Goal: Task Accomplishment & Management: Use online tool/utility

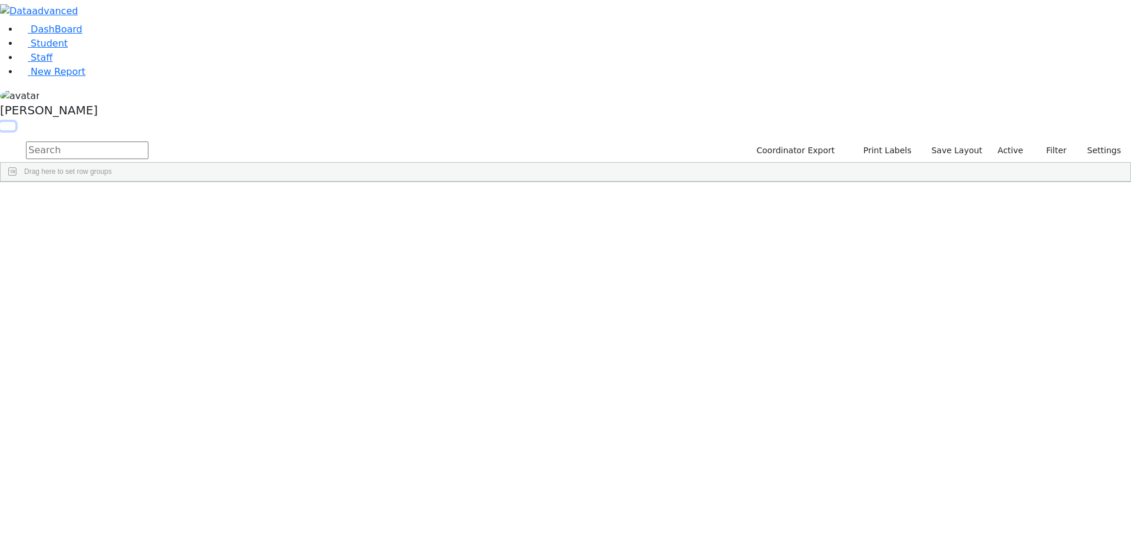
click at [15, 122] on button "button" at bounding box center [7, 126] width 15 height 8
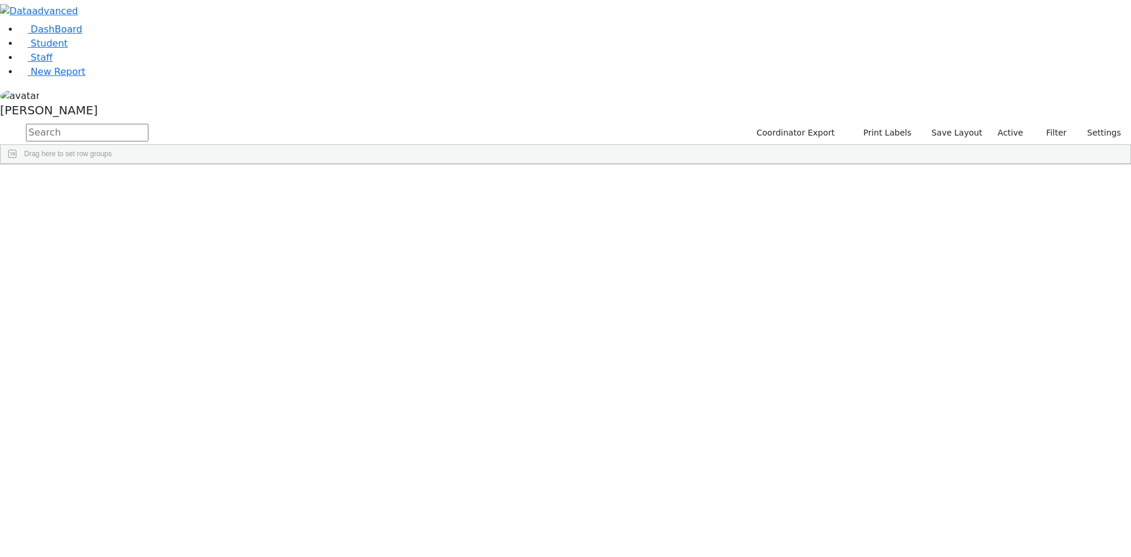
click at [960, 171] on span at bounding box center [955, 173] width 9 height 9
click at [895, 170] on span "filter" at bounding box center [889, 174] width 9 height 9
click at [866, 239] on input "checkbox" at bounding box center [860, 241] width 9 height 9
click at [866, 282] on input "checkbox" at bounding box center [860, 282] width 9 height 9
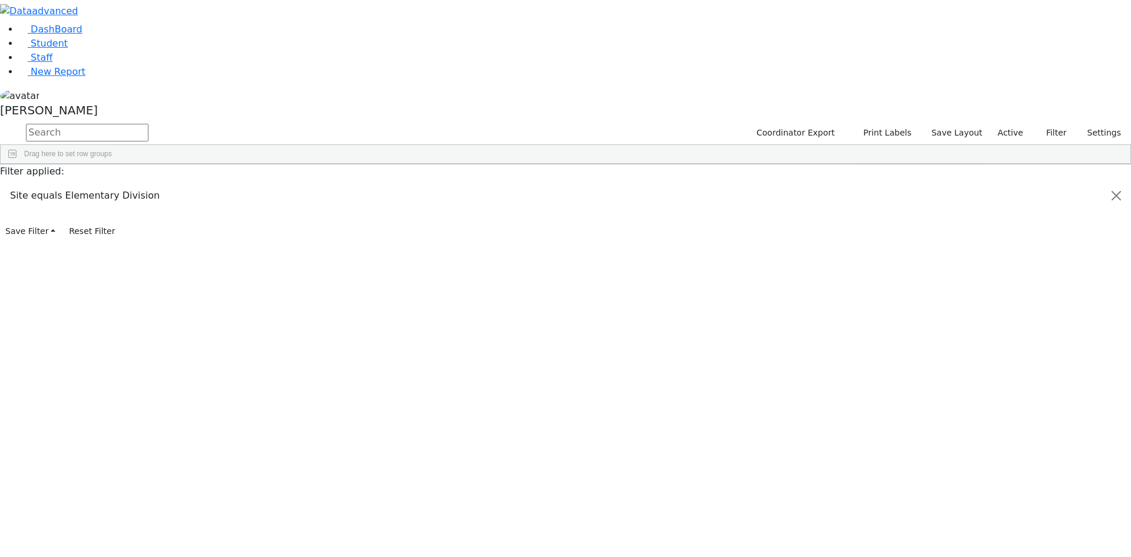
scroll to position [118, 0]
click at [866, 278] on input "checkbox" at bounding box center [860, 279] width 9 height 9
click at [866, 291] on input "checkbox" at bounding box center [860, 293] width 9 height 9
click at [866, 305] on input "checkbox" at bounding box center [860, 307] width 9 height 9
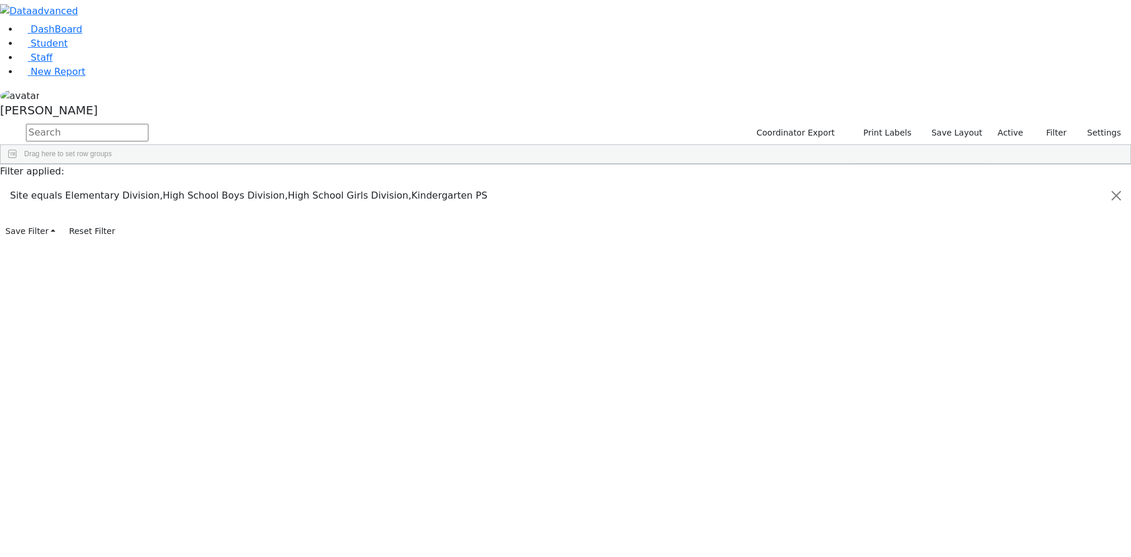
click at [866, 272] on input "checkbox" at bounding box center [860, 274] width 9 height 9
click at [0, 0] on div "Students 186 A 24 K 24 W 24 A 24 K 24 W 24 A" at bounding box center [0, 0] width 0 height 0
click at [691, 194] on div "Press SPACE to select this row." at bounding box center [622, 191] width 138 height 17
click at [669, 319] on span "Print" at bounding box center [628, 321] width 81 height 17
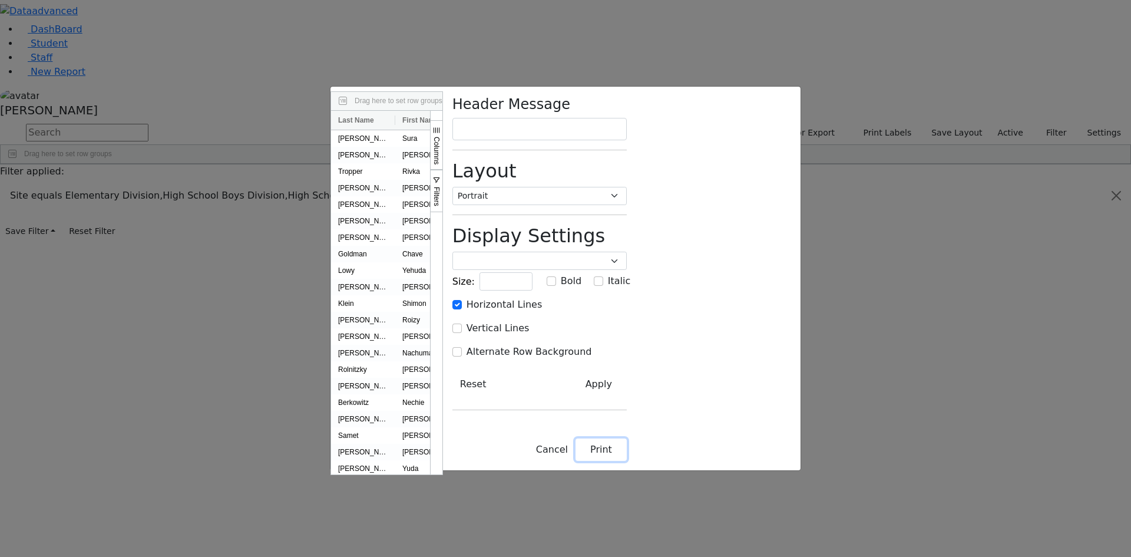
click at [627, 461] on button "Print" at bounding box center [601, 449] width 51 height 22
click at [1056, 44] on div "Drag here to set row groups Drag here to set column labels Last Name First Name…" at bounding box center [565, 278] width 1131 height 557
